Goal: Contribute content: Contribute content

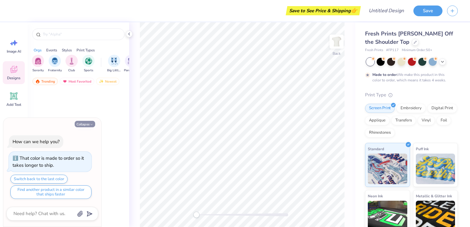
click at [86, 126] on button "Collapse" at bounding box center [85, 124] width 20 height 6
type textarea "x"
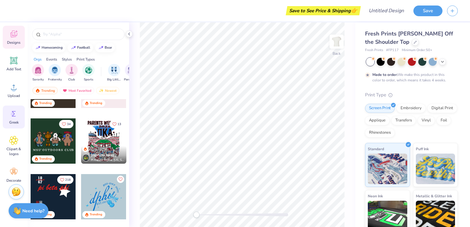
scroll to position [36, 0]
click at [11, 170] on icon at bounding box center [13, 171] width 9 height 9
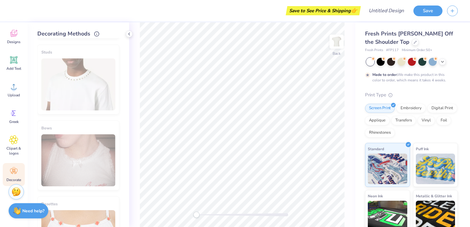
scroll to position [346, 0]
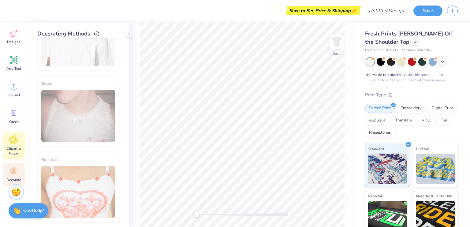
click at [15, 144] on div "Clipart & logos" at bounding box center [14, 145] width 22 height 28
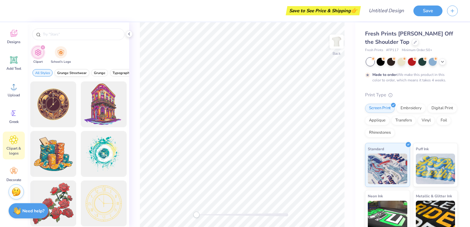
click at [67, 75] on button "Grunge Streetwear" at bounding box center [71, 72] width 35 height 7
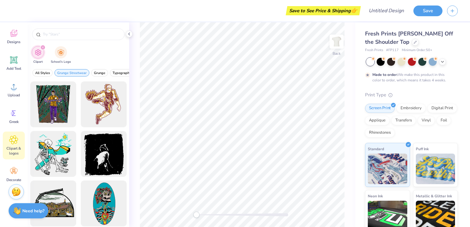
drag, startPoint x: 123, startPoint y: 71, endPoint x: 80, endPoint y: 46, distance: 49.1
click at [79, 46] on div "Clipart School's Logo All Styles Grunge Streetwear Grunge Typography Graphic St…" at bounding box center [78, 124] width 101 height 205
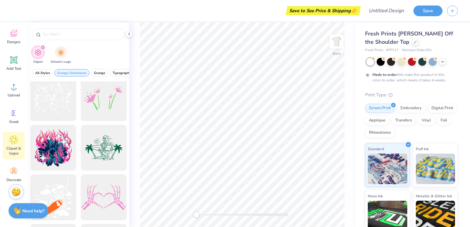
scroll to position [273, 0]
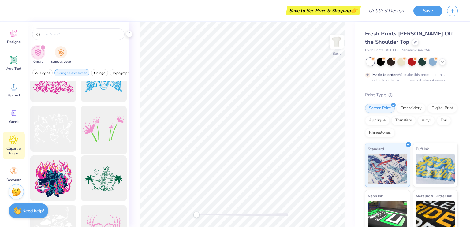
click at [112, 126] on div at bounding box center [103, 129] width 50 height 50
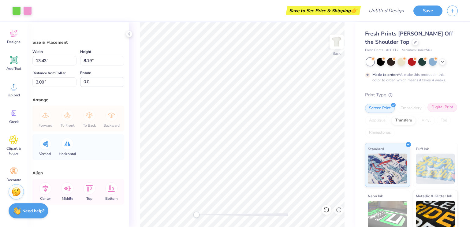
click at [427, 112] on div "Digital Print" at bounding box center [442, 107] width 30 height 9
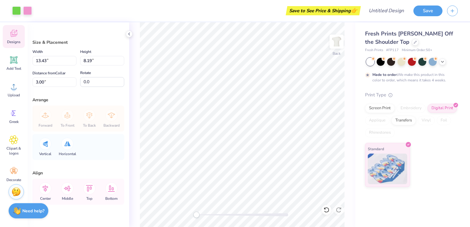
click at [17, 29] on icon at bounding box center [13, 33] width 9 height 9
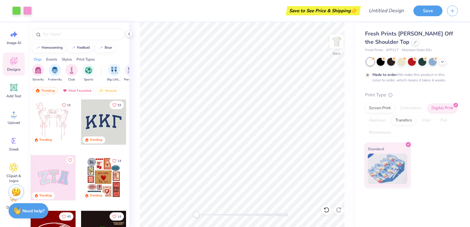
scroll to position [0, 0]
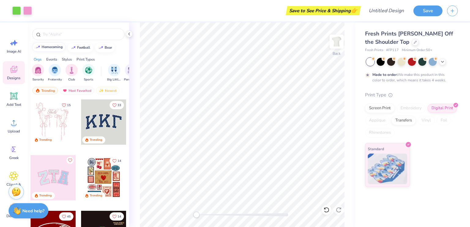
click at [53, 50] on button "homecoming" at bounding box center [48, 46] width 33 height 9
type input "homecoming"
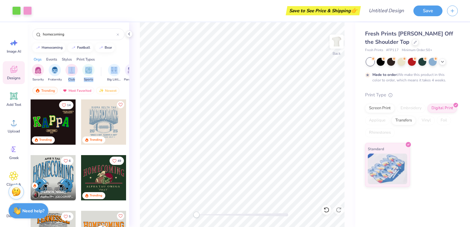
drag, startPoint x: 122, startPoint y: 69, endPoint x: 79, endPoint y: 63, distance: 42.7
click at [79, 63] on div "Sorority Fraternity Club Sports Big Little Reveal Parent's Weekend Game Day Phi…" at bounding box center [78, 73] width 101 height 23
click at [77, 73] on div "filter for Y2K" at bounding box center [74, 69] width 12 height 12
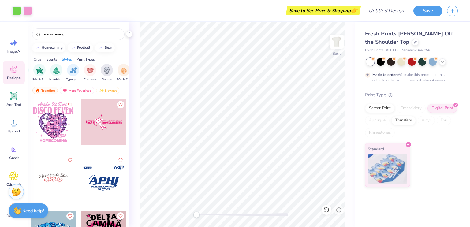
scroll to position [0, 386]
click at [93, 72] on div "filter for Cartoons" at bounding box center [89, 70] width 12 height 12
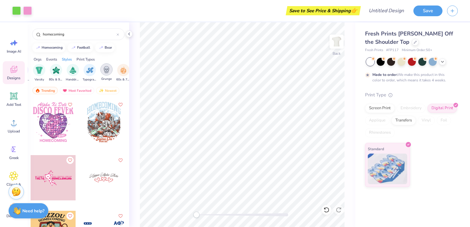
click at [101, 72] on div "filter for Grunge" at bounding box center [106, 69] width 12 height 12
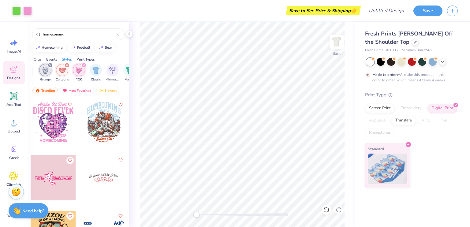
click at [67, 64] on icon "filter for Cartoons" at bounding box center [67, 65] width 2 height 2
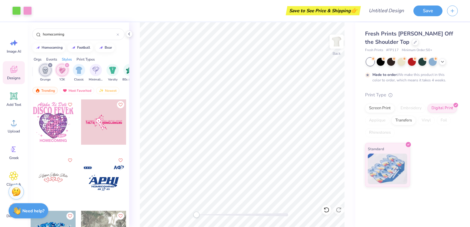
click at [67, 64] on icon "filter for Y2K" at bounding box center [67, 65] width 2 height 2
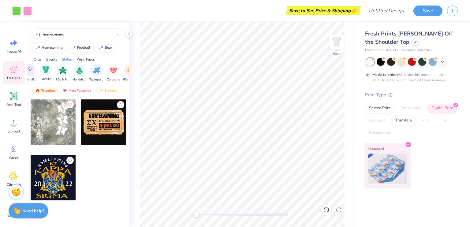
scroll to position [0, 382]
click at [44, 73] on div "filter for Varsity" at bounding box center [43, 69] width 12 height 12
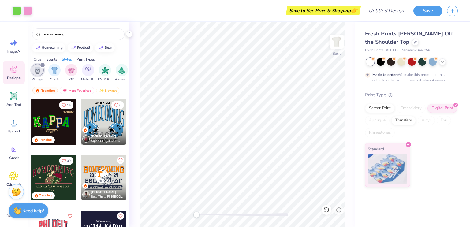
scroll to position [0, 331]
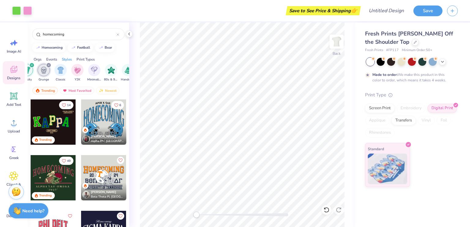
click at [48, 64] on icon "filter for Grunge" at bounding box center [48, 65] width 2 height 2
click at [341, 46] on img at bounding box center [336, 41] width 24 height 24
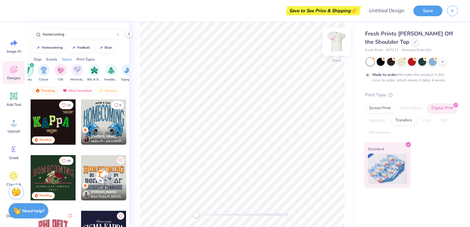
click at [330, 46] on img at bounding box center [336, 41] width 24 height 24
click at [420, 13] on button "Save" at bounding box center [427, 10] width 29 height 11
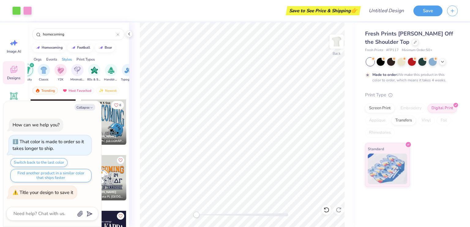
type textarea "x"
